Goal: Task Accomplishment & Management: Manage account settings

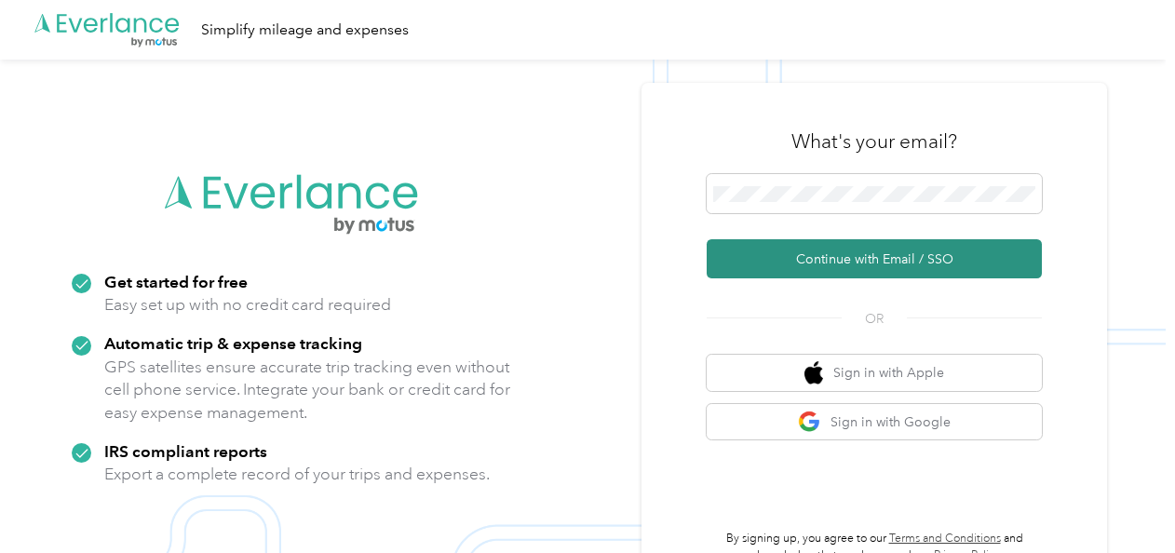
click at [804, 253] on button "Continue with Email / SSO" at bounding box center [874, 258] width 335 height 39
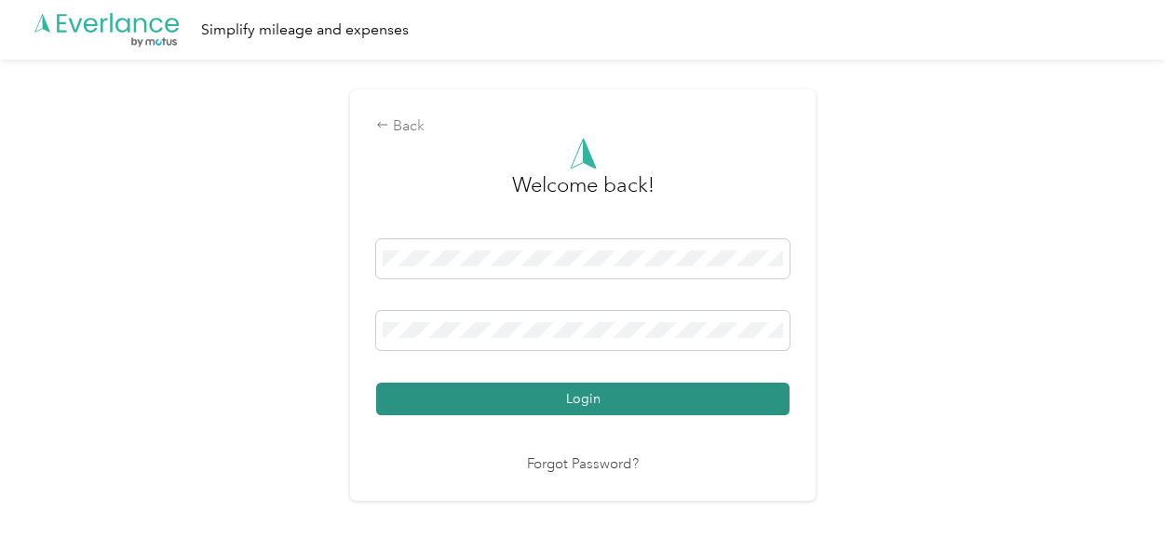
click at [557, 400] on button "Login" at bounding box center [582, 399] width 413 height 33
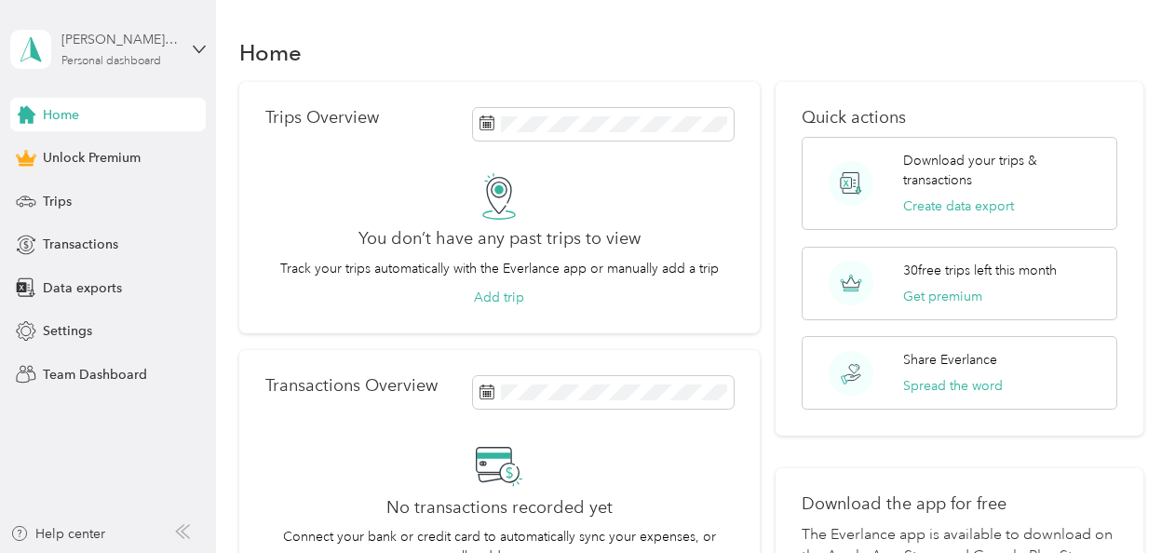
click at [150, 47] on div "[PERSON_NAME][EMAIL_ADDRESS][DOMAIN_NAME]" at bounding box center [119, 40] width 116 height 20
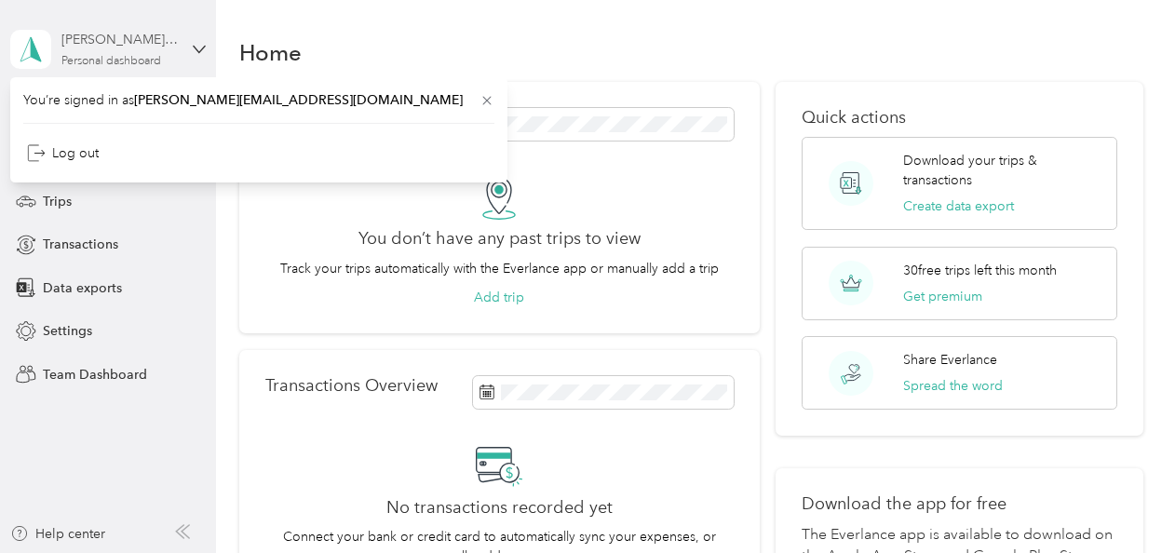
click at [150, 47] on div "[PERSON_NAME][EMAIL_ADDRESS][DOMAIN_NAME]" at bounding box center [119, 40] width 116 height 20
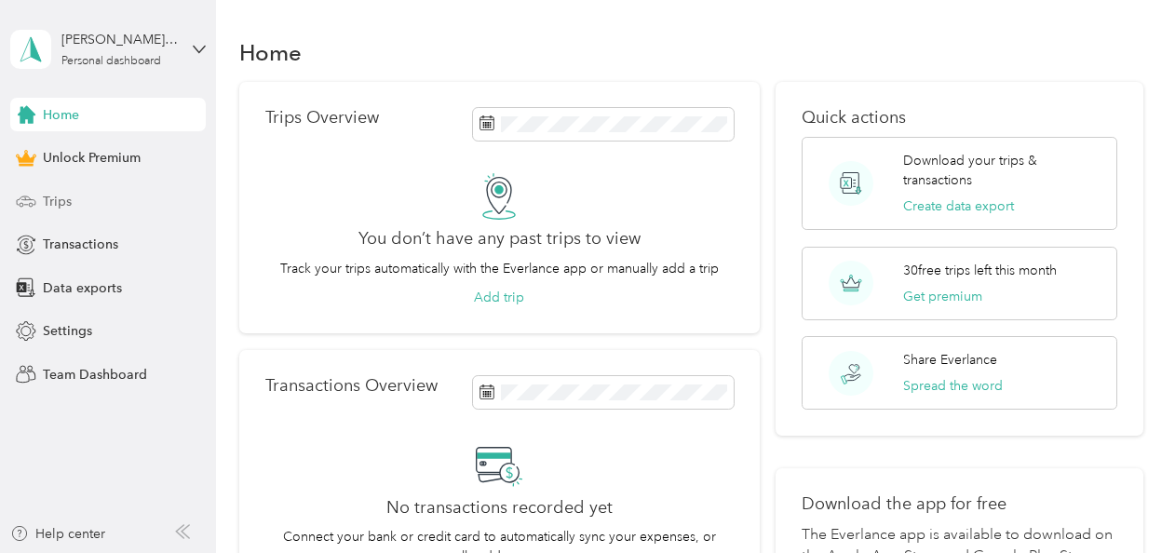
click at [45, 195] on span "Trips" at bounding box center [57, 202] width 29 height 20
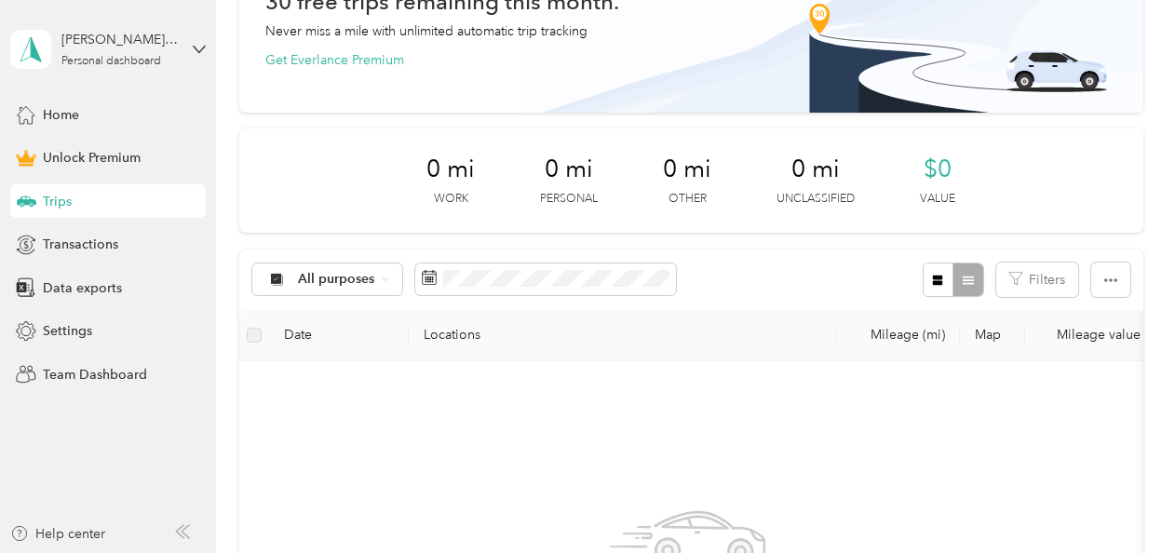
scroll to position [128, 0]
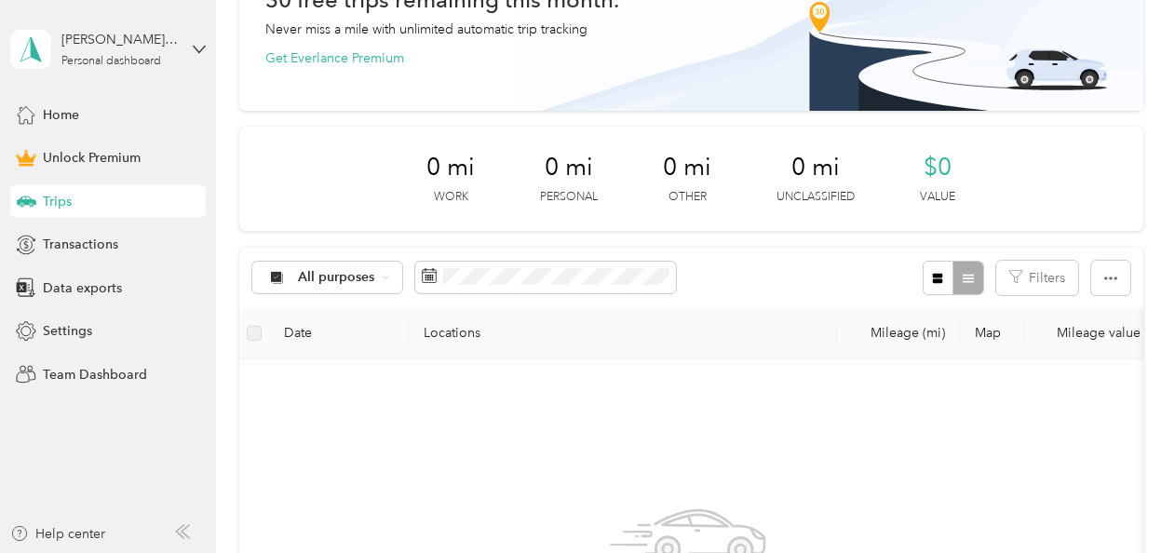
click at [1075, 326] on th "Mileage value" at bounding box center [1090, 333] width 130 height 51
click at [358, 265] on div "All purposes" at bounding box center [327, 278] width 151 height 32
click at [314, 73] on span "Work" at bounding box center [343, 79] width 90 height 20
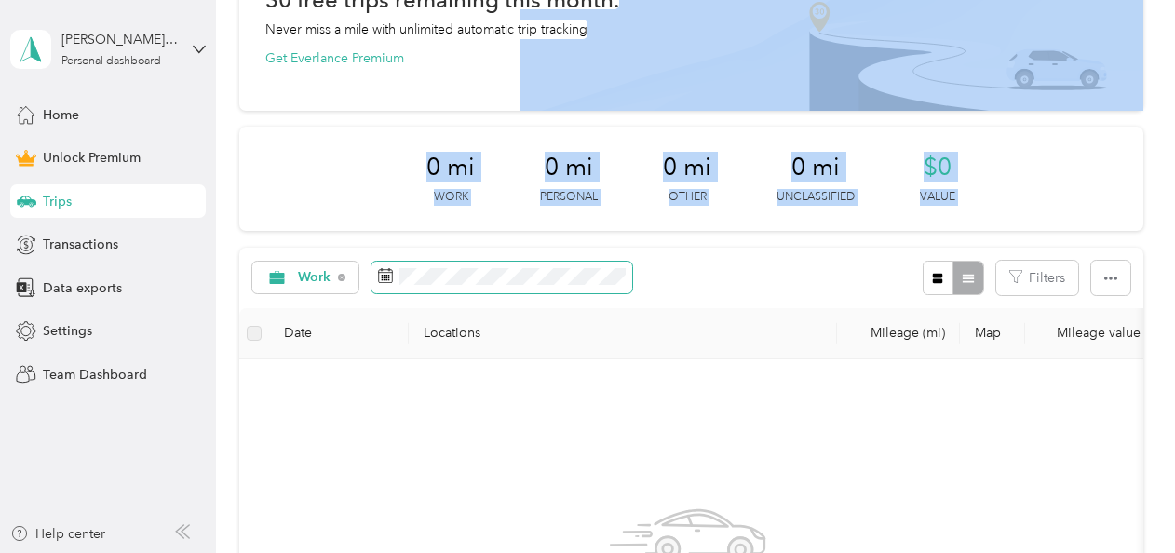
drag, startPoint x: 314, startPoint y: 73, endPoint x: 395, endPoint y: 276, distance: 218.5
click at [395, 276] on div "30 free trips remaining this month. Never miss a mile with unlimited automatic …" at bounding box center [691, 426] width 904 height 944
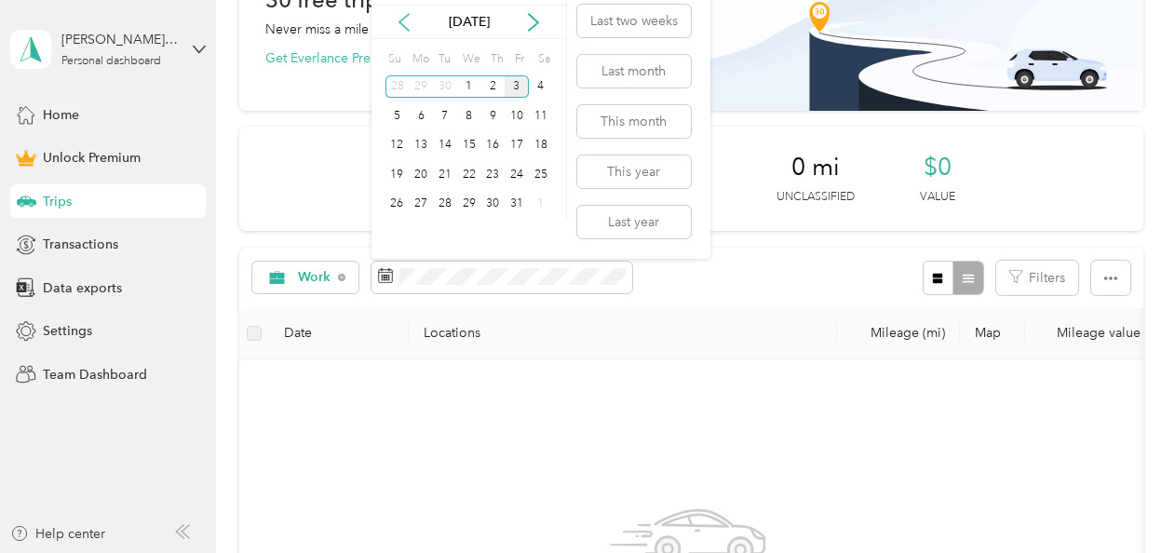
click at [402, 15] on icon at bounding box center [404, 22] width 19 height 19
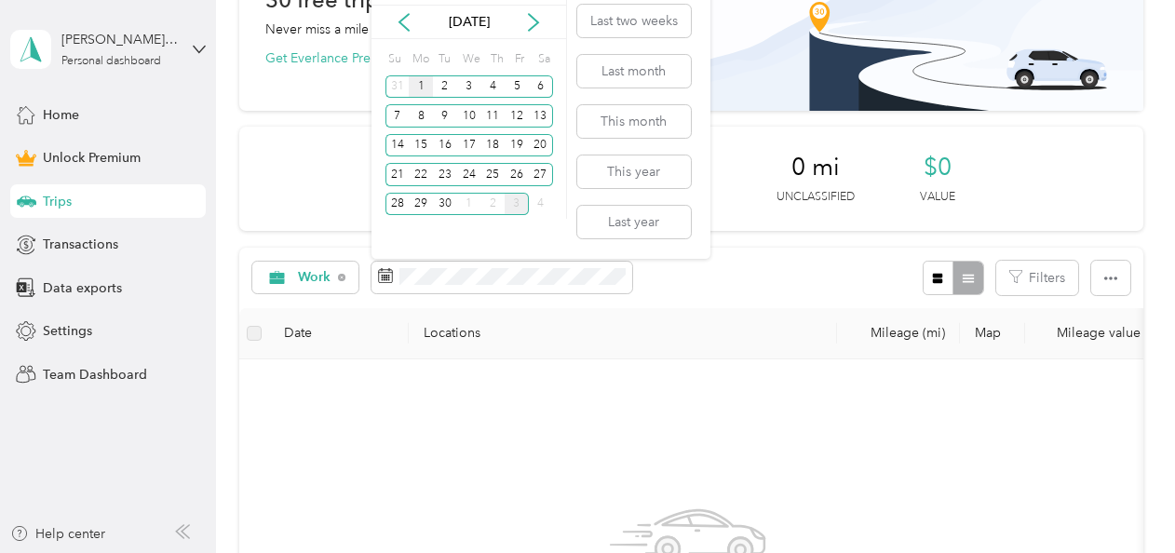
click at [425, 84] on div "1" at bounding box center [421, 86] width 24 height 23
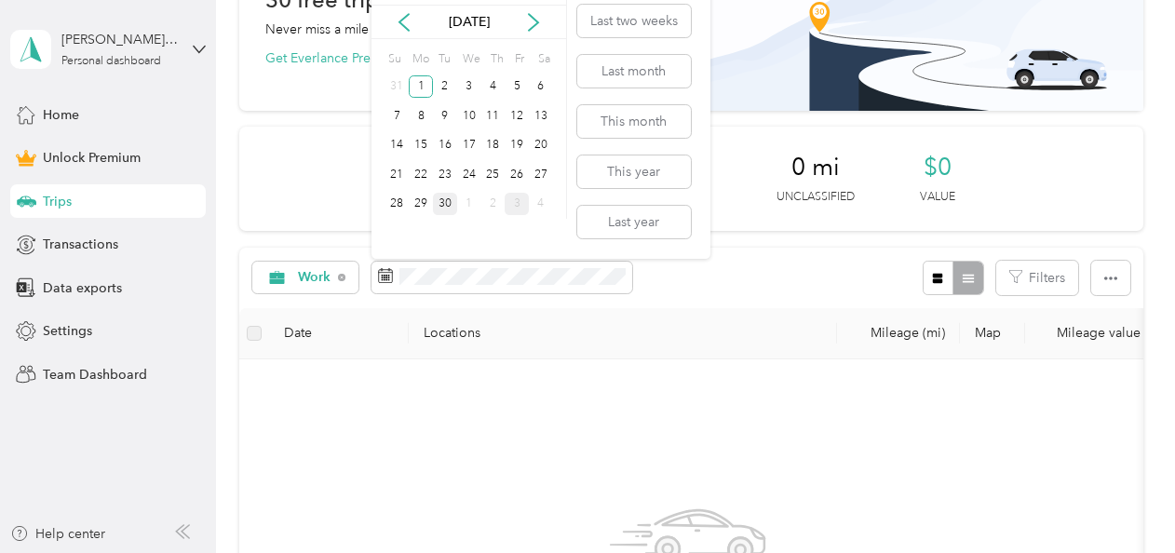
click at [441, 203] on div "30" at bounding box center [445, 204] width 24 height 23
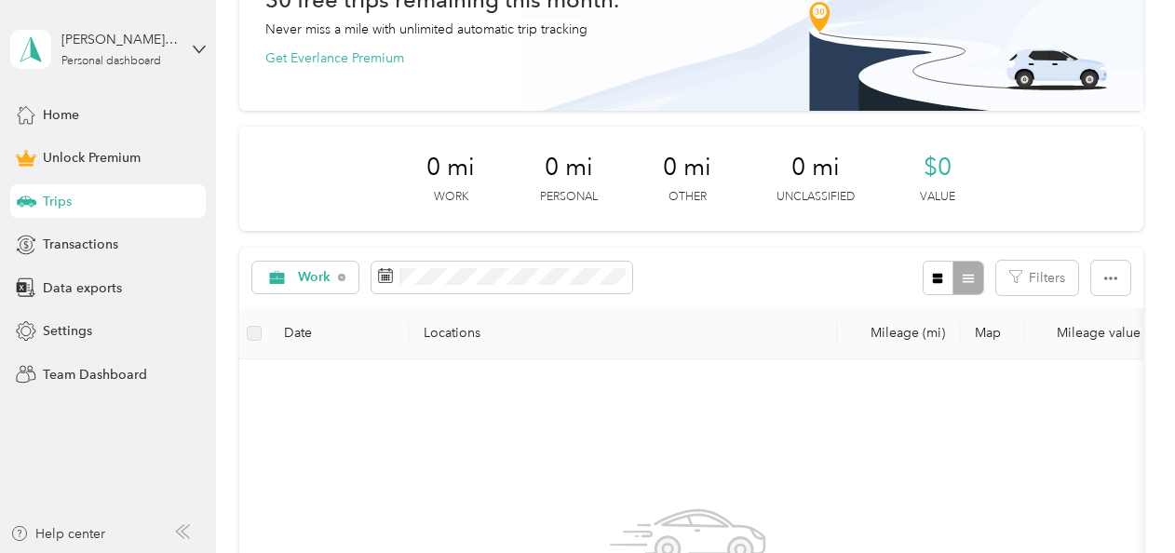
click at [924, 328] on th "Mileage (mi)" at bounding box center [898, 333] width 123 height 51
click at [966, 280] on div at bounding box center [953, 278] width 61 height 34
click at [54, 109] on span "Home" at bounding box center [61, 115] width 36 height 20
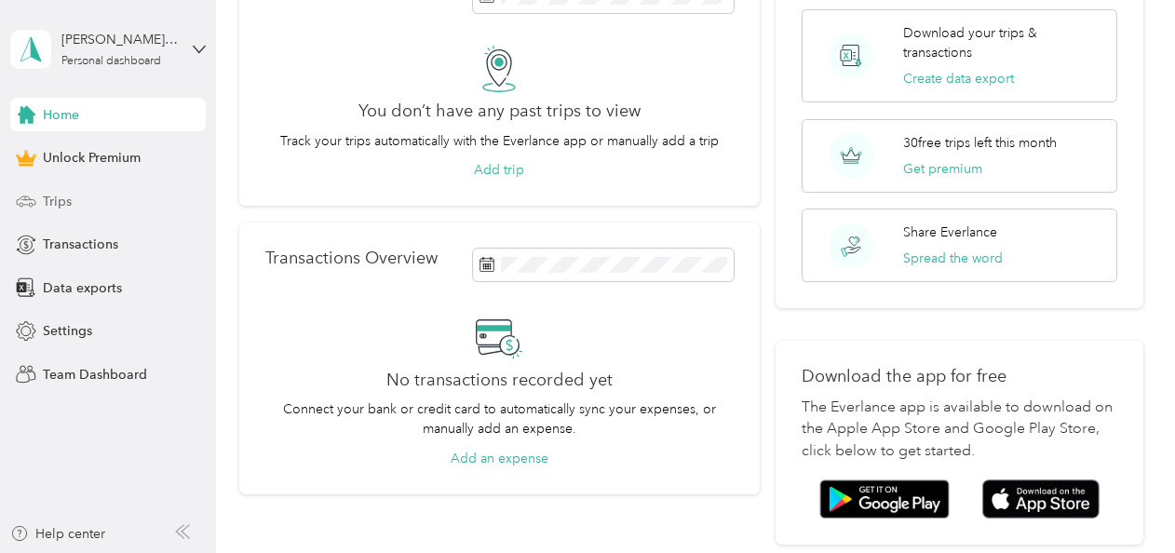
click at [72, 197] on div "Trips" at bounding box center [108, 201] width 196 height 34
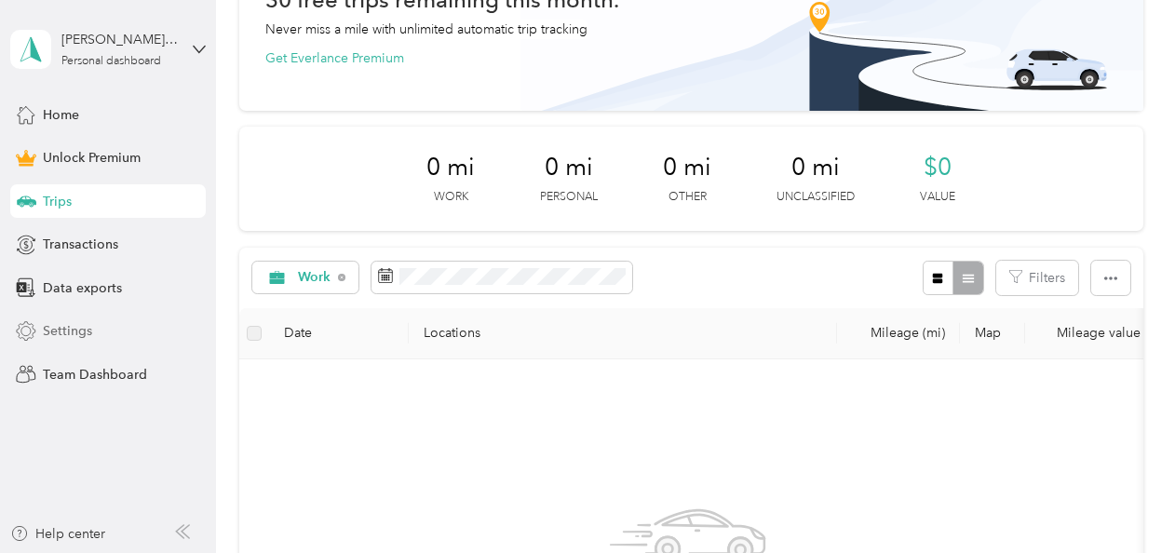
click at [71, 331] on span "Settings" at bounding box center [67, 331] width 49 height 20
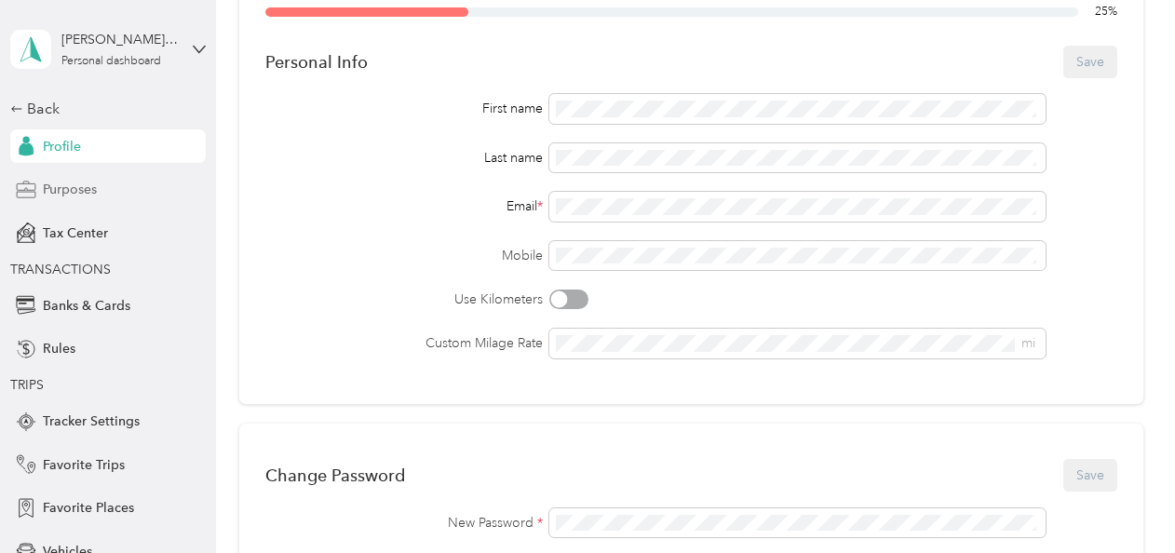
click at [61, 196] on span "Purposes" at bounding box center [70, 190] width 54 height 20
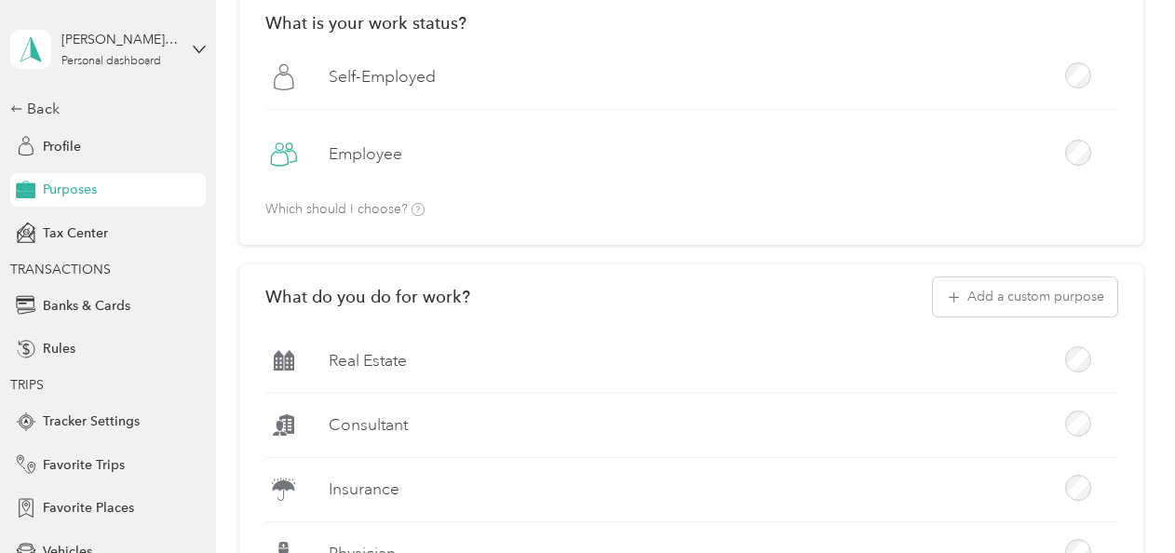
click at [104, 26] on div "[PERSON_NAME][EMAIL_ADDRESS][DOMAIN_NAME] Personal dashboard" at bounding box center [108, 49] width 196 height 65
click at [147, 97] on span "[PERSON_NAME][EMAIL_ADDRESS][DOMAIN_NAME]" at bounding box center [292, 92] width 329 height 16
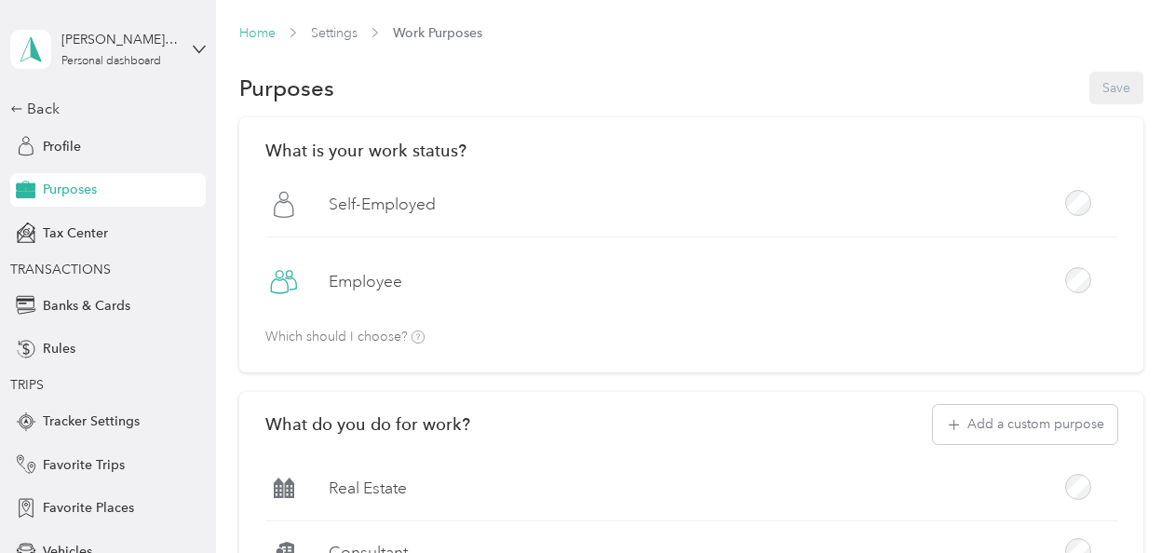
click at [265, 32] on link "Home" at bounding box center [257, 33] width 36 height 16
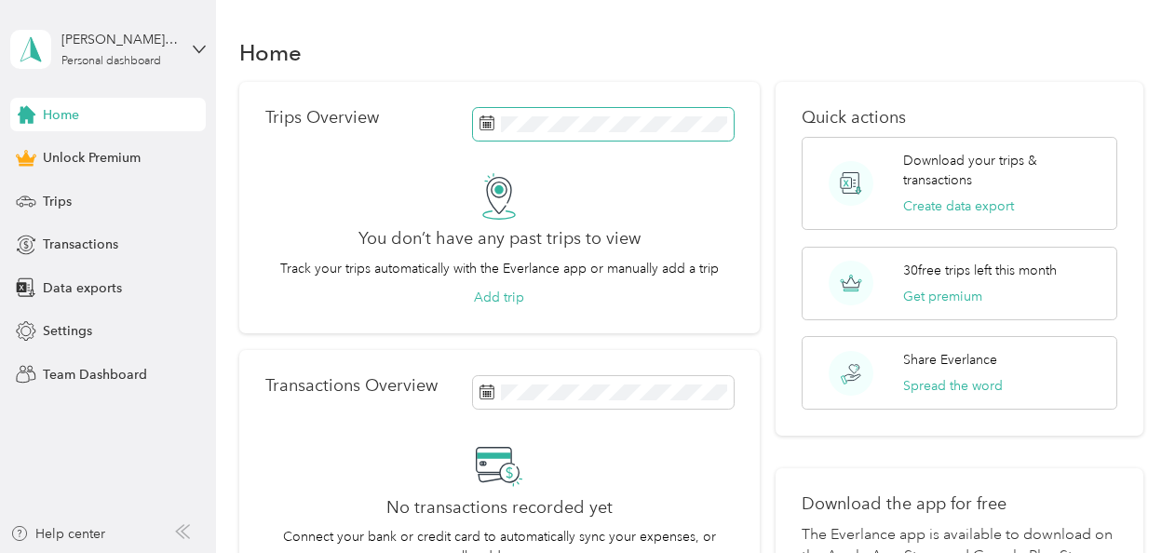
click at [570, 115] on span at bounding box center [603, 124] width 261 height 33
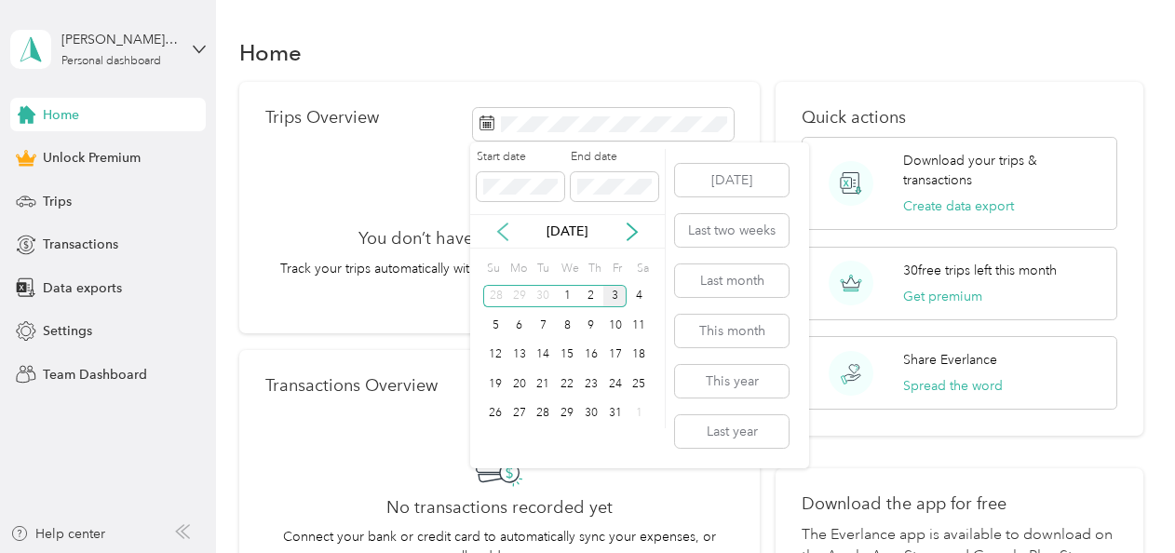
click at [505, 231] on icon at bounding box center [502, 232] width 19 height 19
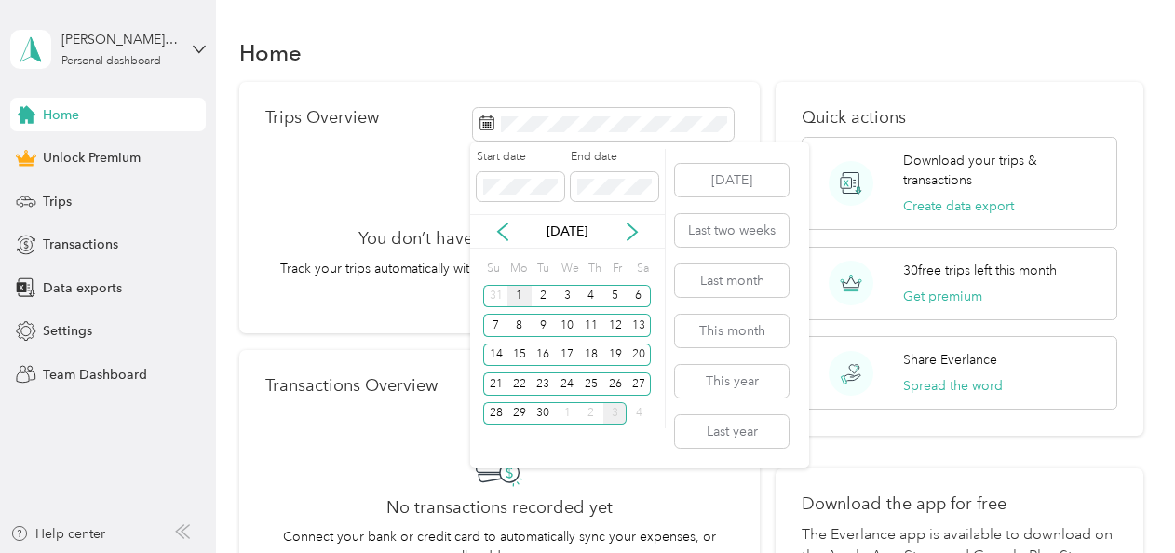
click at [517, 296] on div "1" at bounding box center [519, 296] width 24 height 23
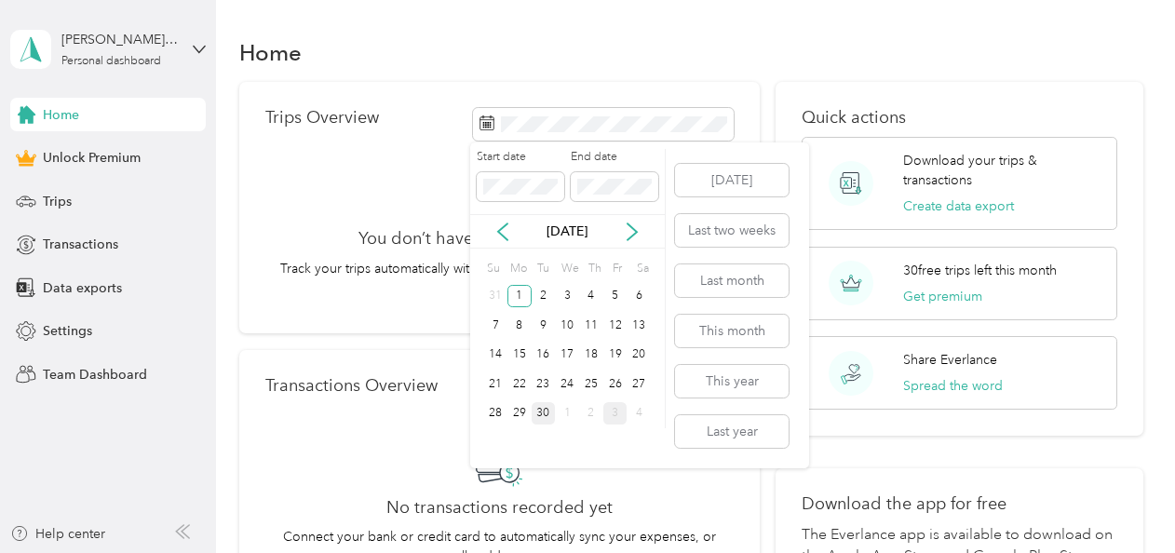
click at [546, 410] on div "30" at bounding box center [544, 413] width 24 height 23
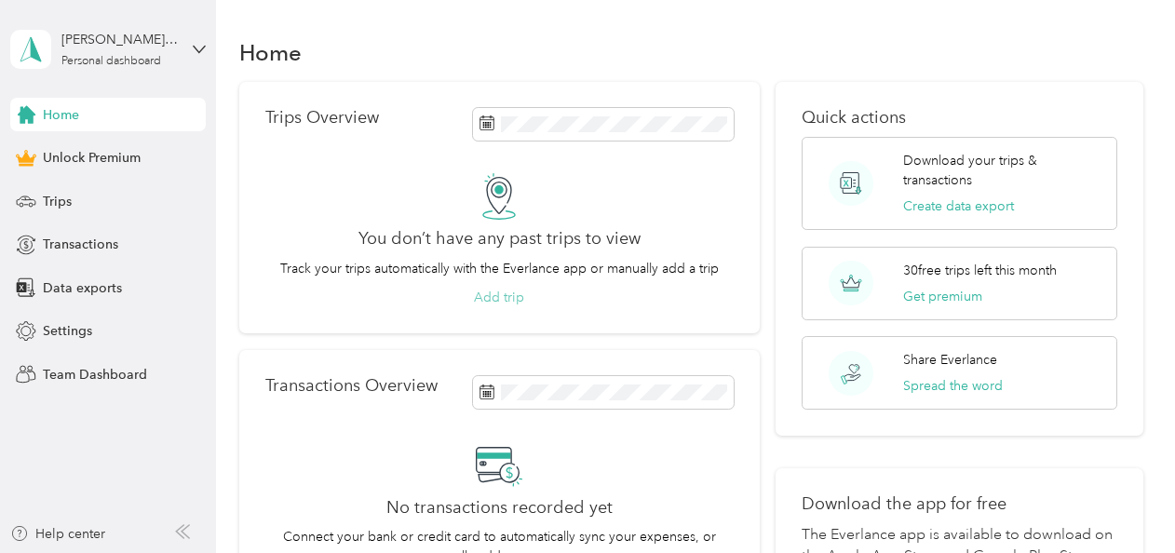
click at [506, 296] on button "Add trip" at bounding box center [499, 298] width 50 height 20
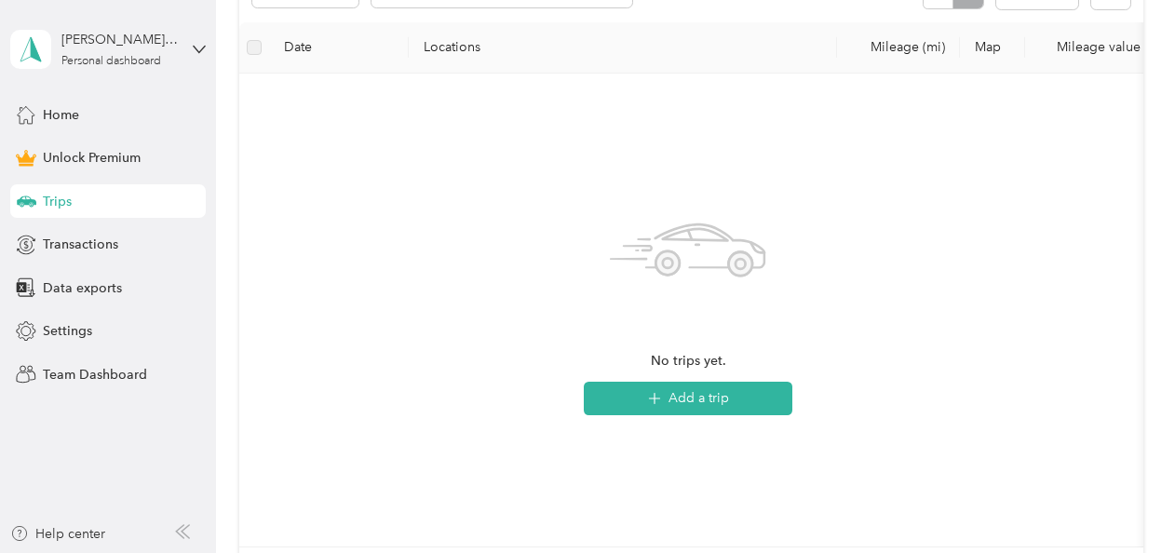
scroll to position [413, 0]
click at [705, 399] on button "Add a trip" at bounding box center [688, 399] width 209 height 34
